Goal: Manage account settings

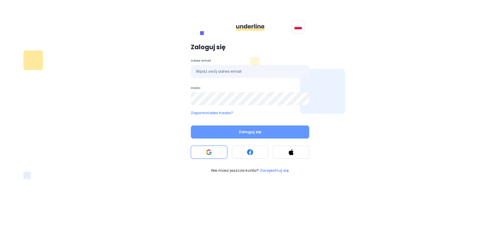
click at [215, 150] on button at bounding box center [209, 151] width 36 height 13
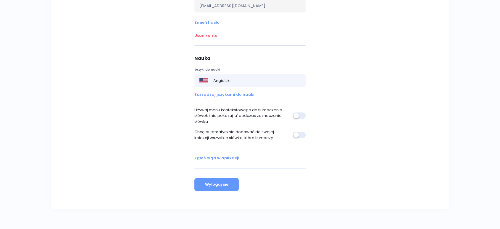
scroll to position [131, 0]
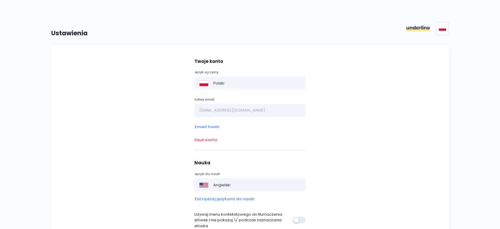
click at [213, 58] on p "Twoje konto" at bounding box center [250, 61] width 111 height 7
click at [152, 76] on div "Twoje konto Język ojczysty Polski Adres email [EMAIL_ADDRESS][DOMAIN_NAME] Zmie…" at bounding box center [250, 171] width 405 height 253
